Goal: Information Seeking & Learning: Find specific fact

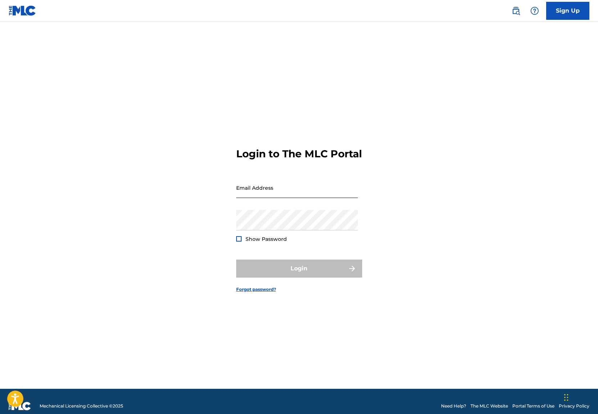
click at [311, 188] on input "Email Address" at bounding box center [297, 187] width 122 height 21
type input "[EMAIL_ADDRESS][DOMAIN_NAME]"
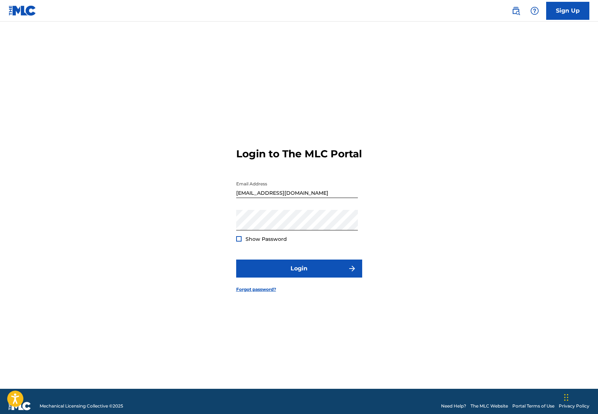
click at [266, 239] on div "Password Show Password" at bounding box center [297, 226] width 122 height 32
click at [265, 242] on span "Show Password" at bounding box center [265, 239] width 41 height 6
click at [290, 274] on button "Login" at bounding box center [299, 268] width 126 height 18
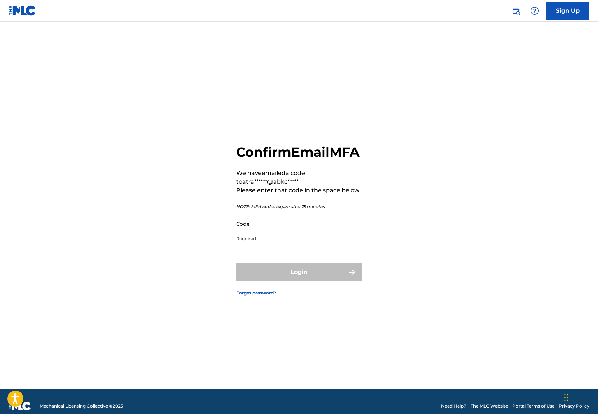
click at [272, 242] on p "Required" at bounding box center [297, 238] width 122 height 6
drag, startPoint x: 278, startPoint y: 233, endPoint x: 205, endPoint y: 279, distance: 86.7
click at [278, 233] on input "Code" at bounding box center [297, 223] width 122 height 21
click at [314, 234] on input "Code" at bounding box center [297, 223] width 122 height 21
click at [313, 234] on input "Code" at bounding box center [297, 223] width 122 height 21
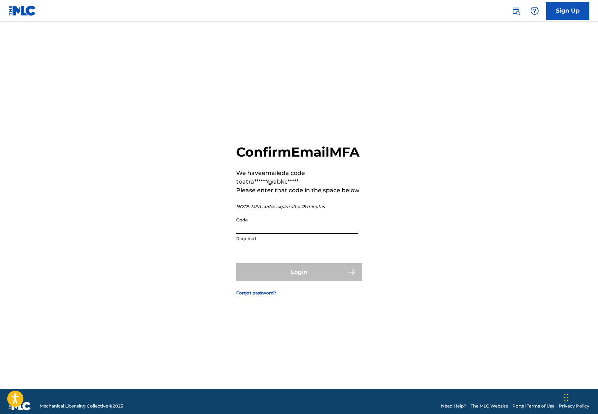
paste input "543386"
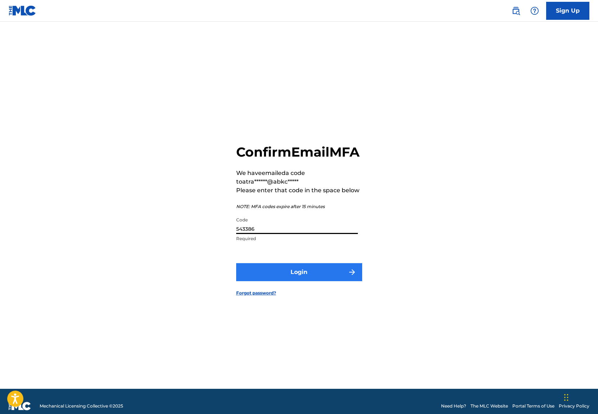
type input "543386"
click at [247, 278] on button "Login" at bounding box center [299, 272] width 126 height 18
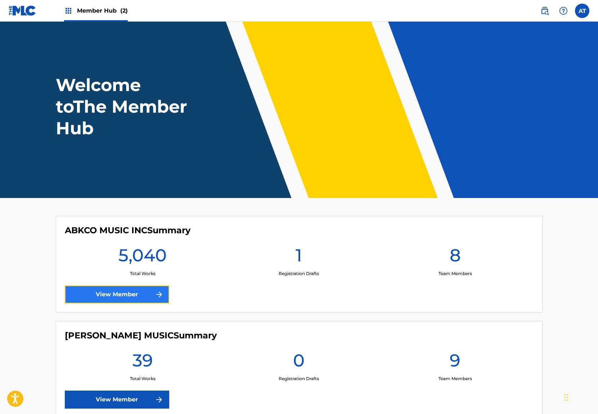
click at [110, 303] on link "View Member" at bounding box center [117, 294] width 104 height 18
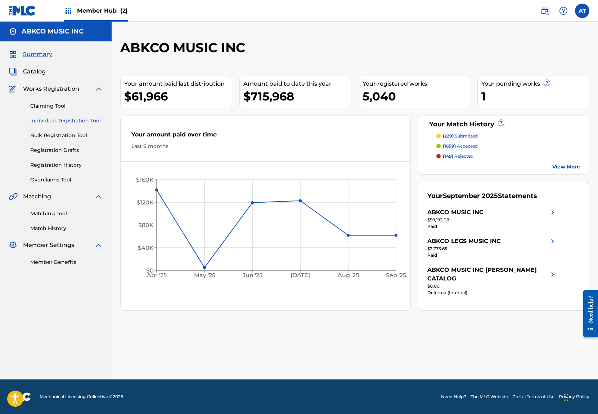
click at [82, 121] on link "Individual Registration Tool" at bounding box center [66, 121] width 73 height 8
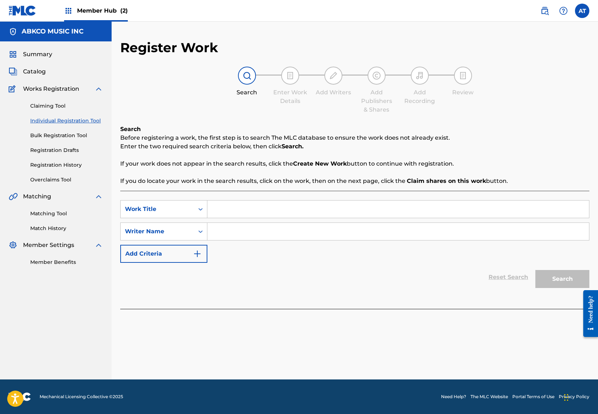
click at [248, 204] on input "Search Form" at bounding box center [397, 208] width 381 height 17
type input "d"
click at [547, 12] on img at bounding box center [544, 10] width 9 height 9
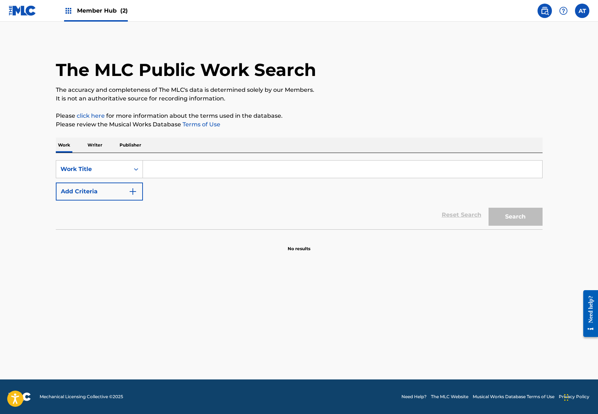
click at [197, 170] on input "Search Form" at bounding box center [342, 168] width 399 height 17
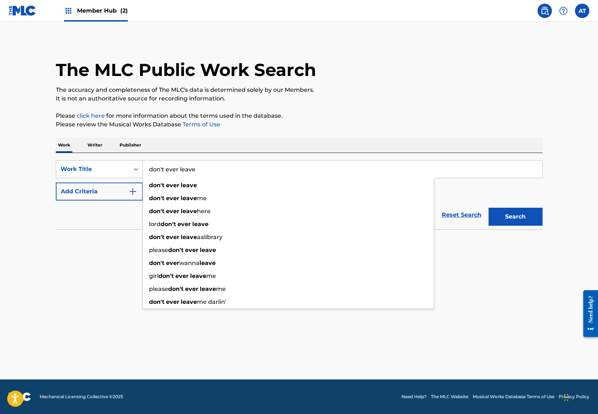
type input "don't ever leave"
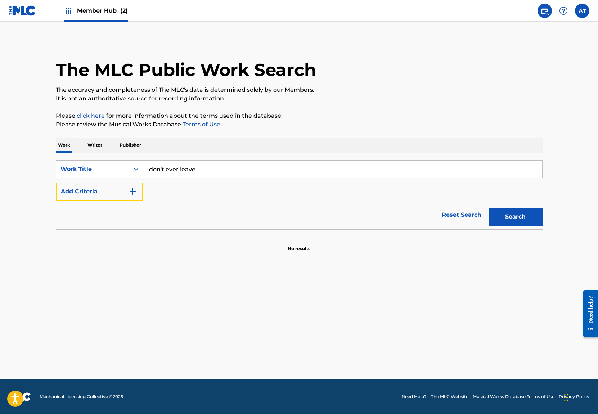
click at [56, 182] on button "Add Criteria" at bounding box center [99, 191] width 87 height 18
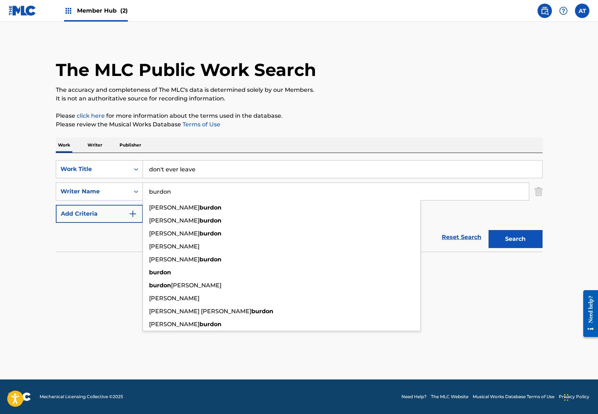
type input "burdon"
click at [488, 230] on button "Search" at bounding box center [515, 239] width 54 height 18
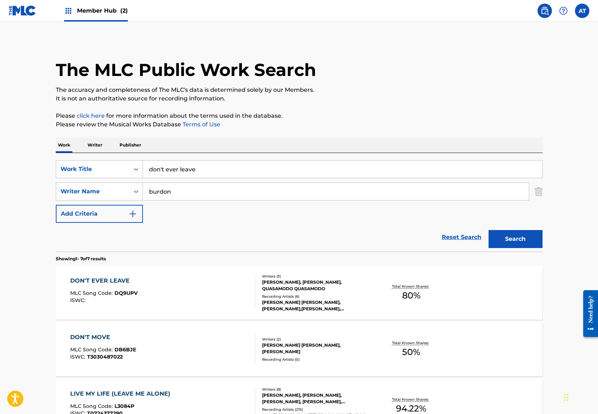
click at [234, 305] on div "DON'T EVER LEAVE MLC Song Code : DQ9UPV ISWC :" at bounding box center [162, 292] width 185 height 32
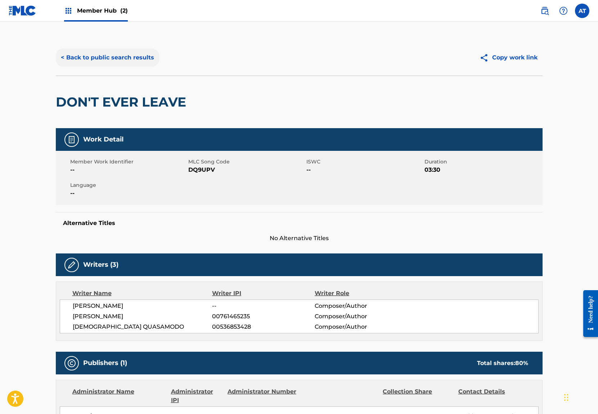
click at [116, 62] on button "< Back to public search results" at bounding box center [107, 58] width 103 height 18
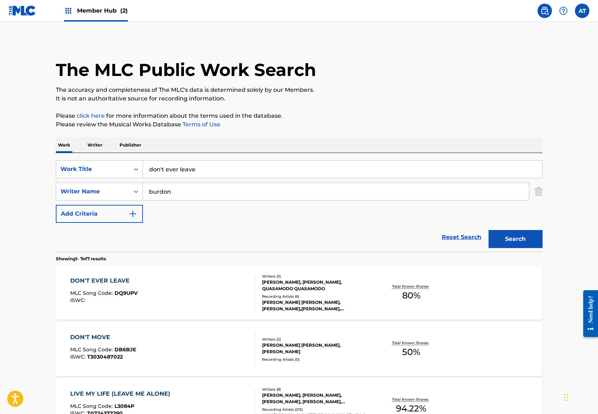
click at [26, 6] on img at bounding box center [23, 10] width 28 height 10
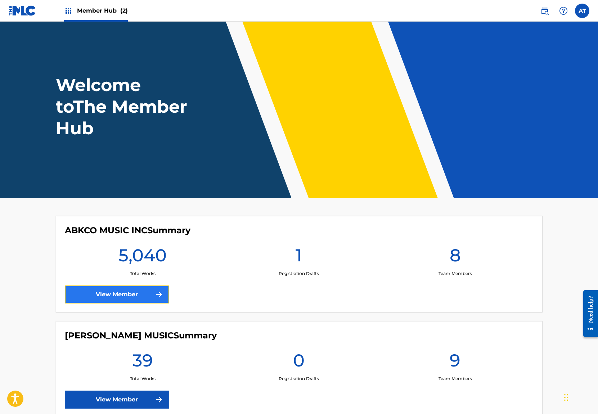
click at [132, 294] on link "View Member" at bounding box center [117, 294] width 104 height 18
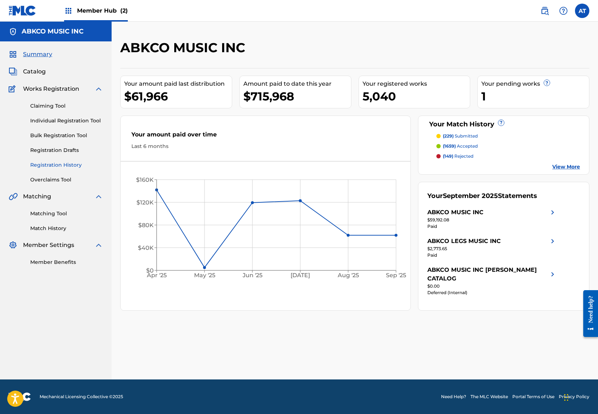
click at [69, 162] on link "Registration History" at bounding box center [66, 165] width 73 height 8
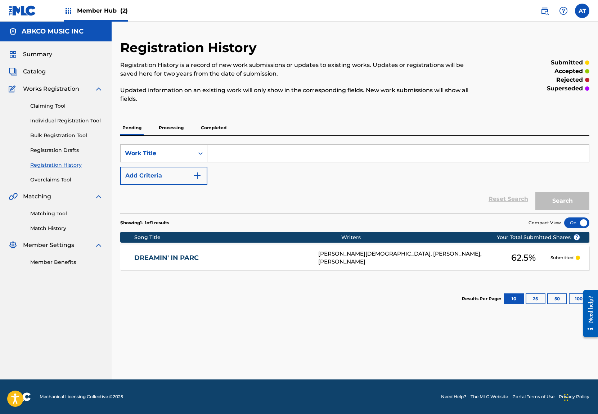
click at [181, 126] on p "Processing" at bounding box center [171, 127] width 29 height 15
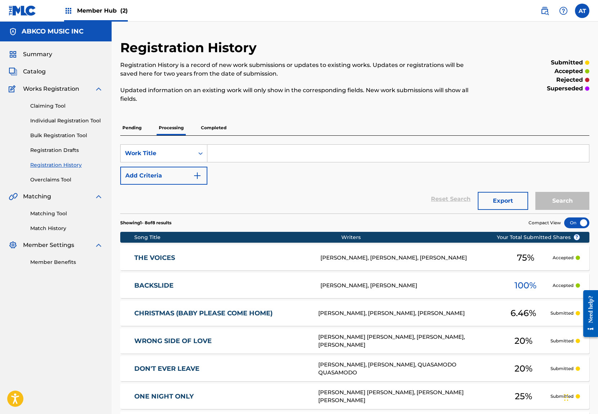
scroll to position [72, 0]
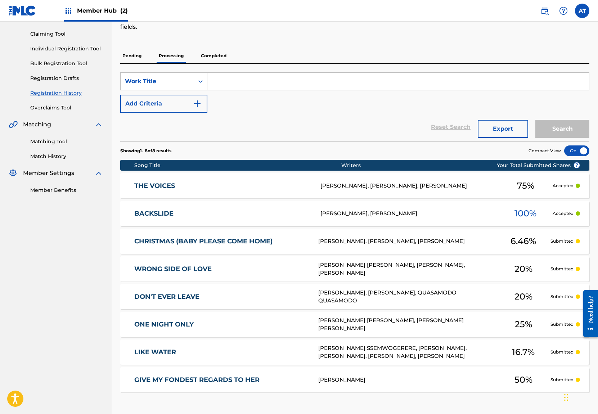
click at [241, 304] on div "DON'T EVER LEAVE DQ9UPV [PERSON_NAME], [PERSON_NAME], QUASAMODO QUASAMODO 20 % …" at bounding box center [354, 296] width 469 height 25
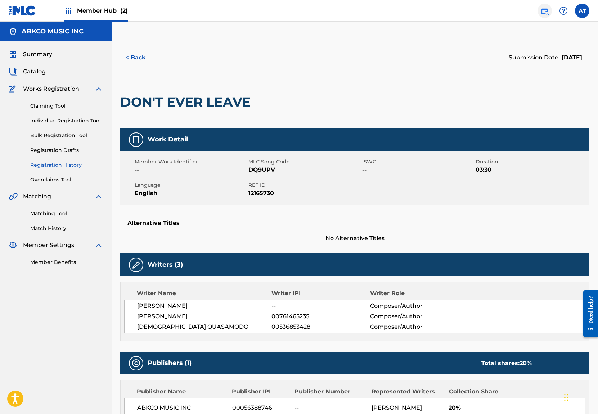
click at [547, 17] on link at bounding box center [544, 11] width 14 height 14
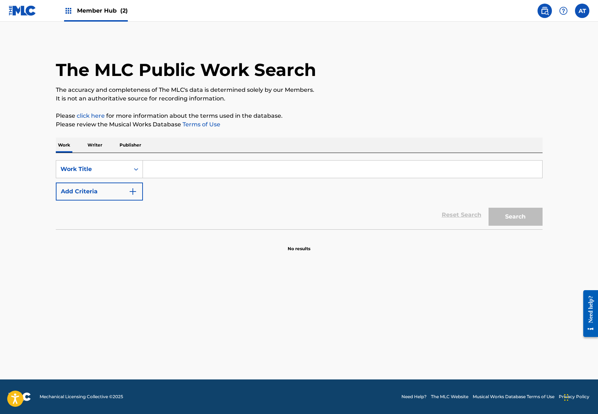
click at [190, 175] on input "Search Form" at bounding box center [342, 168] width 399 height 17
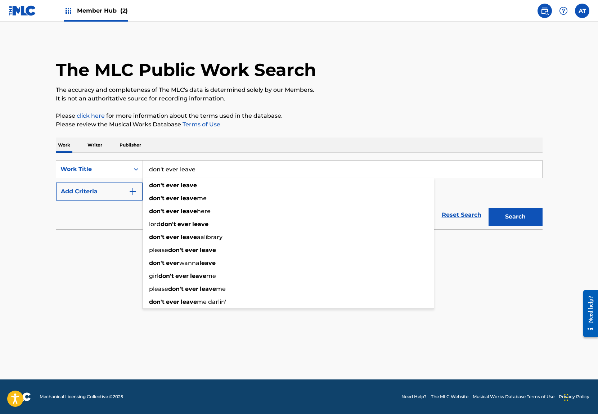
type input "don't ever leave"
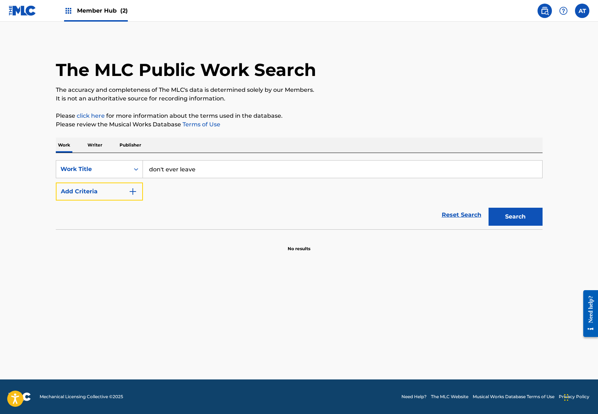
click at [56, 182] on button "Add Criteria" at bounding box center [99, 191] width 87 height 18
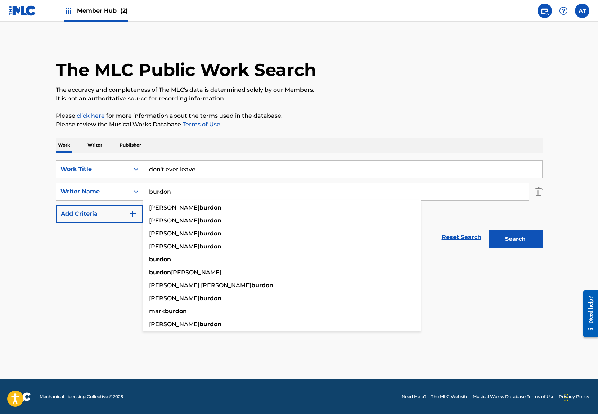
type input "burdon"
click at [488, 230] on button "Search" at bounding box center [515, 239] width 54 height 18
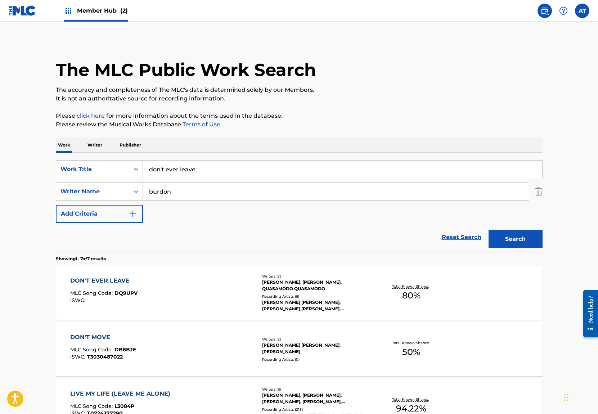
click at [199, 276] on div "DON'T EVER LEAVE MLC Song Code : DQ9UPV ISWC :" at bounding box center [162, 292] width 185 height 32
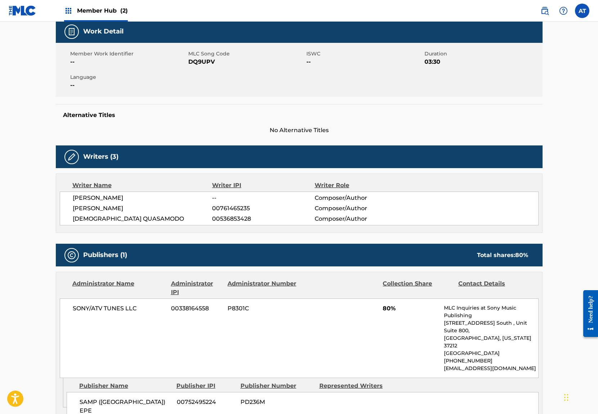
scroll to position [144, 0]
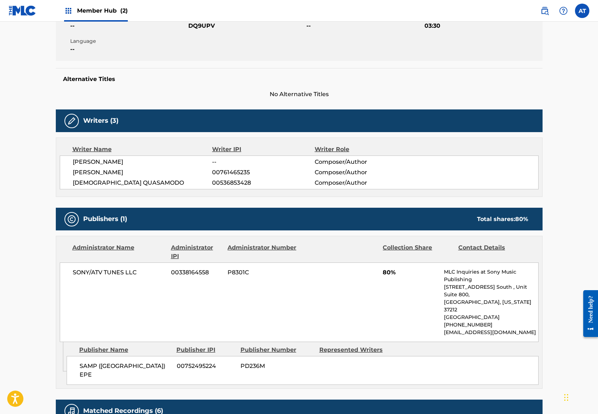
click at [113, 362] on span "SAMP ([GEOGRAPHIC_DATA]) EPE" at bounding box center [126, 370] width 92 height 17
click at [134, 362] on span "SAMP ([GEOGRAPHIC_DATA]) EPE" at bounding box center [126, 370] width 92 height 17
click at [131, 356] on div "SAMP ([GEOGRAPHIC_DATA]) EPE 00752495224 PD236M" at bounding box center [303, 370] width 472 height 29
drag, startPoint x: 80, startPoint y: 350, endPoint x: 156, endPoint y: 353, distance: 75.6
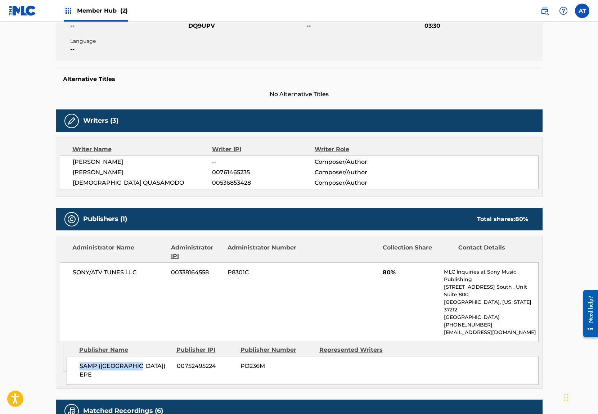
click at [156, 362] on span "SAMP ([GEOGRAPHIC_DATA]) EPE" at bounding box center [126, 370] width 92 height 17
copy span "SAMP ([GEOGRAPHIC_DATA]) EPE"
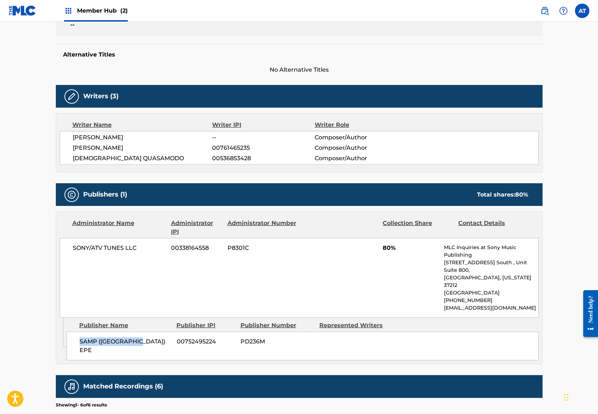
scroll to position [240, 0]
